Goal: Register for event/course

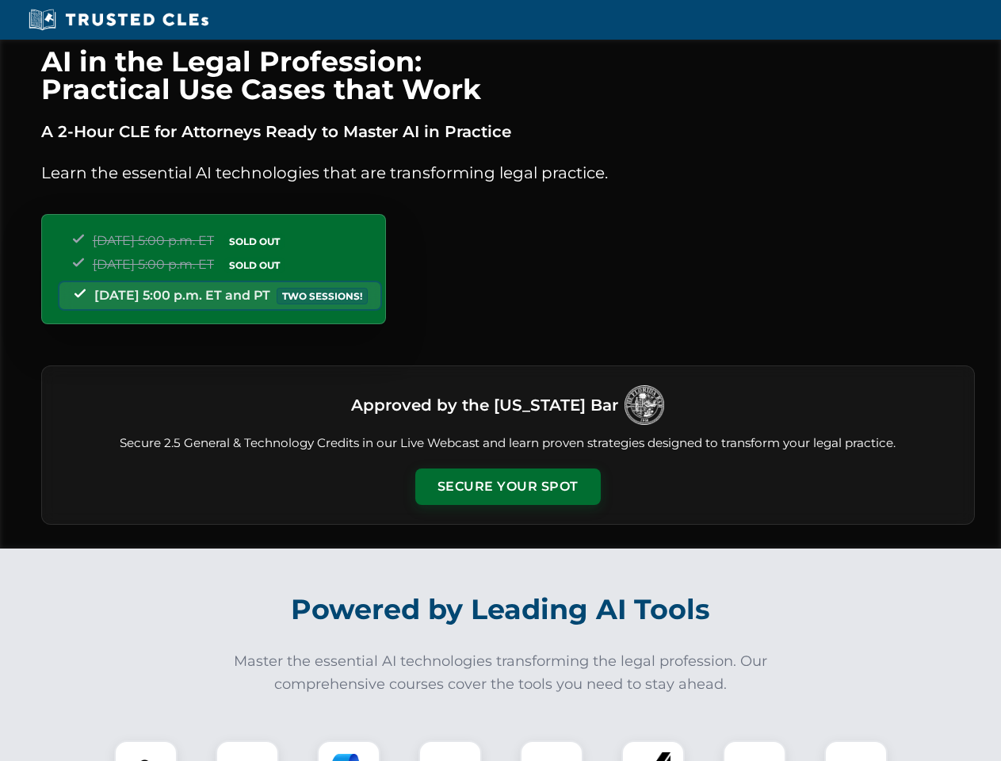
click at [507, 486] on button "Secure Your Spot" at bounding box center [507, 486] width 185 height 36
click at [146, 750] on img at bounding box center [146, 772] width 46 height 46
click at [247, 750] on div at bounding box center [246, 771] width 63 height 63
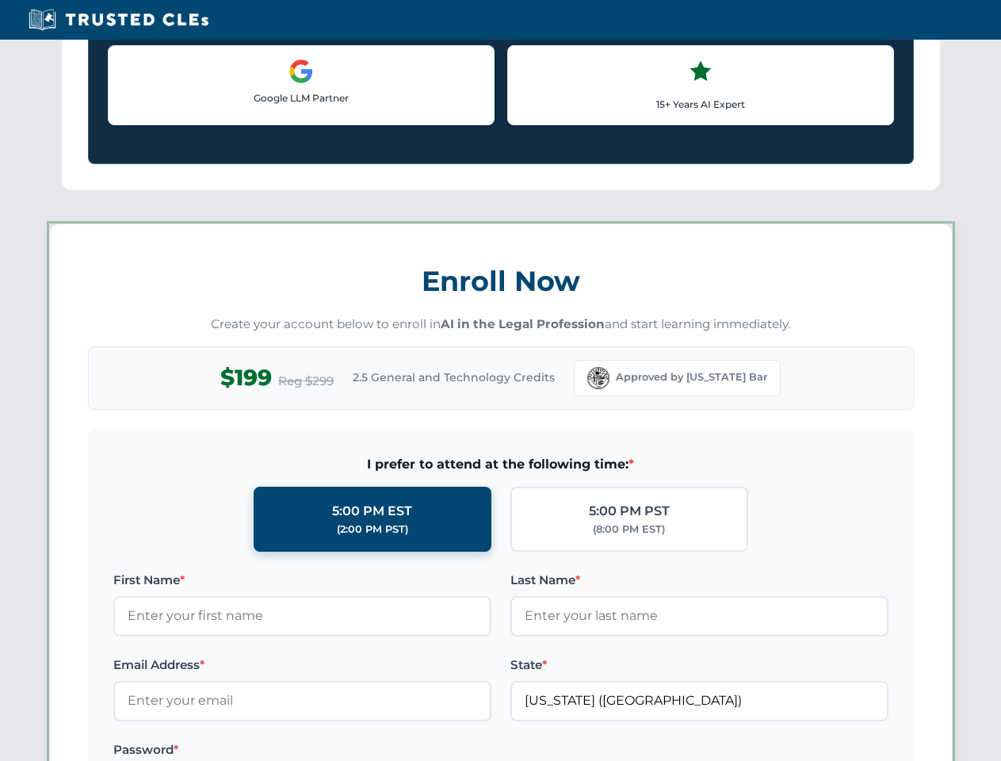
click at [450, 750] on label "Password *" at bounding box center [302, 749] width 378 height 19
